Goal: Task Accomplishment & Management: Complete application form

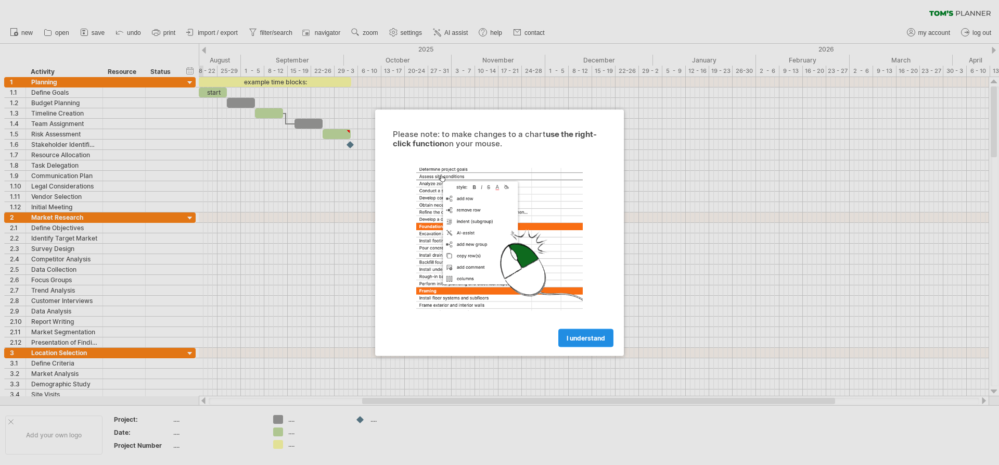
click at [597, 336] on span "I understand" at bounding box center [586, 338] width 39 height 8
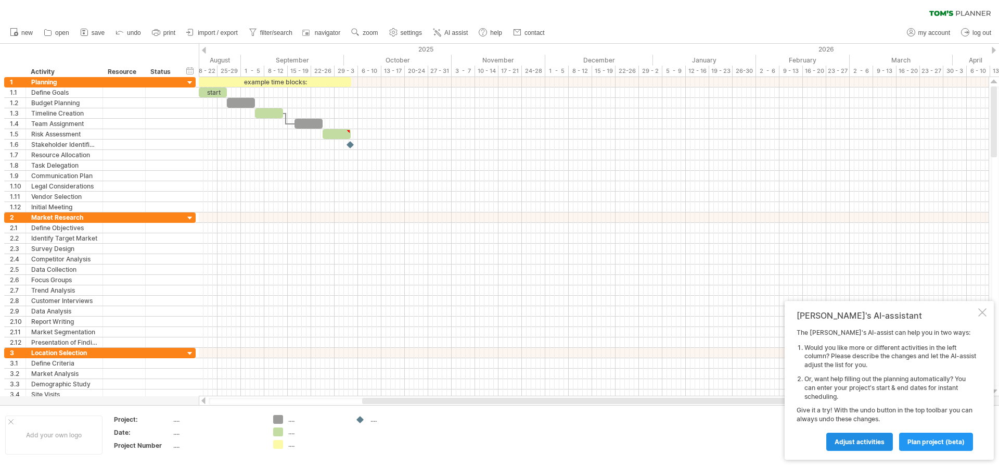
click at [842, 441] on span "Adjust activities" at bounding box center [860, 442] width 50 height 8
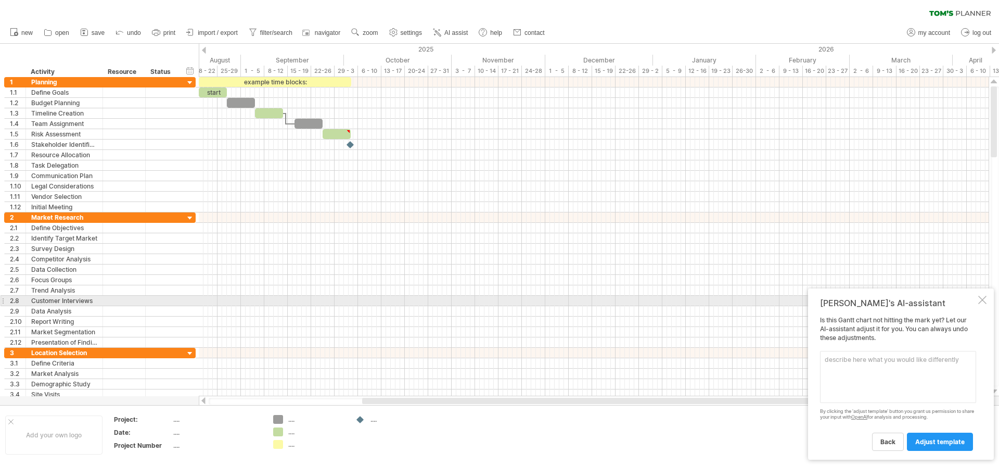
click at [980, 303] on div at bounding box center [983, 300] width 8 height 8
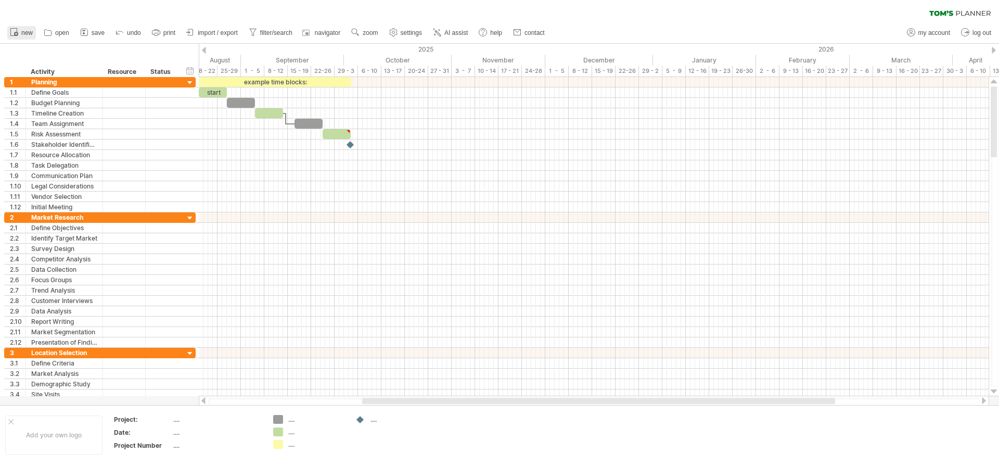
click at [25, 32] on span "new" at bounding box center [26, 32] width 11 height 7
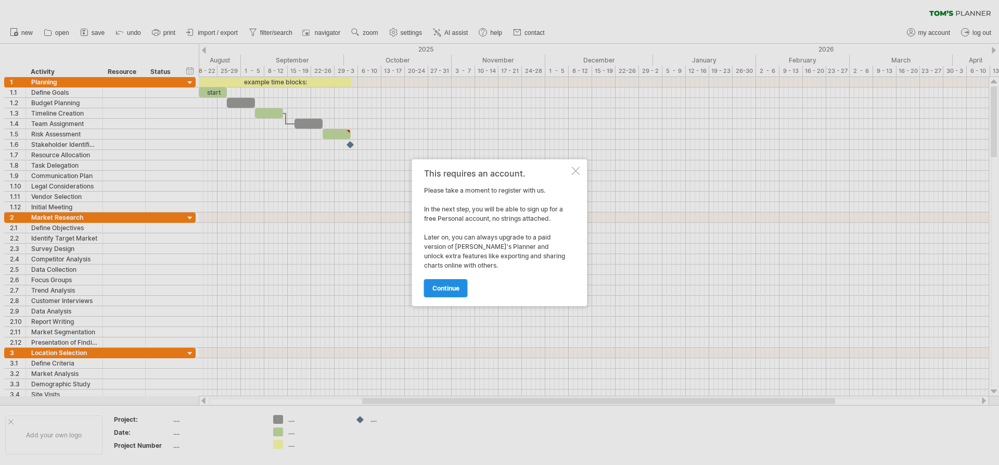
click at [442, 290] on span "continue" at bounding box center [446, 288] width 27 height 8
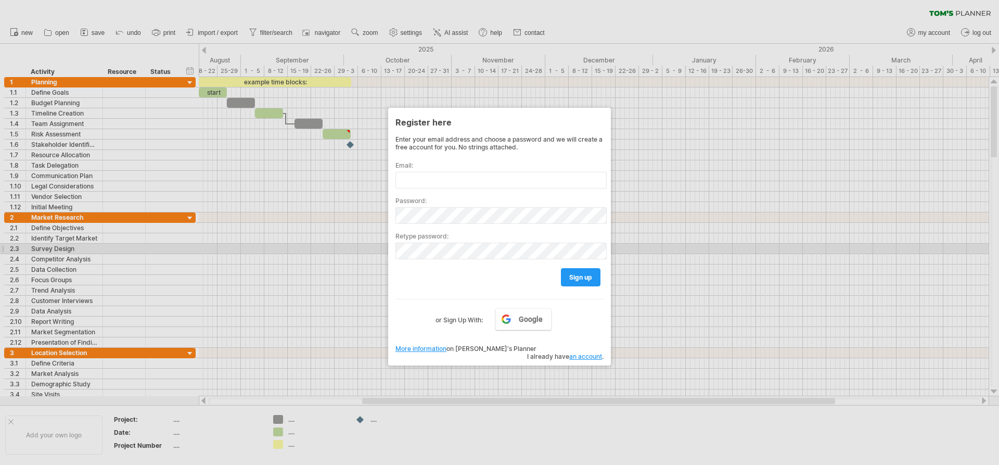
click at [353, 251] on div at bounding box center [499, 232] width 999 height 465
drag, startPoint x: 27, startPoint y: 85, endPoint x: 49, endPoint y: 90, distance: 23.0
click at [39, 90] on div at bounding box center [499, 232] width 999 height 465
click at [49, 90] on div at bounding box center [499, 232] width 999 height 465
click at [204, 47] on div at bounding box center [499, 232] width 999 height 465
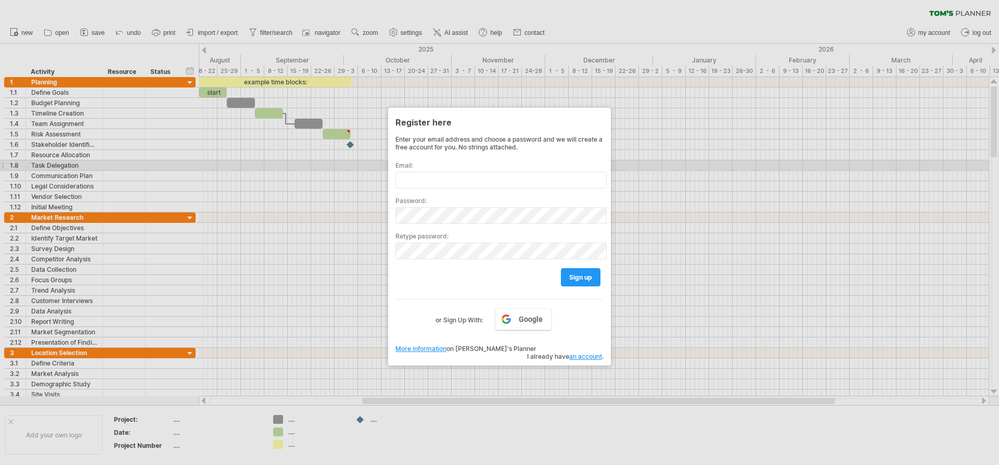
click at [448, 171] on div "Email:" at bounding box center [500, 170] width 208 height 35
click at [444, 177] on input "text" at bounding box center [501, 180] width 211 height 17
type input "**********"
click at [592, 274] on span "sign up" at bounding box center [580, 277] width 23 height 8
